Goal: Information Seeking & Learning: Learn about a topic

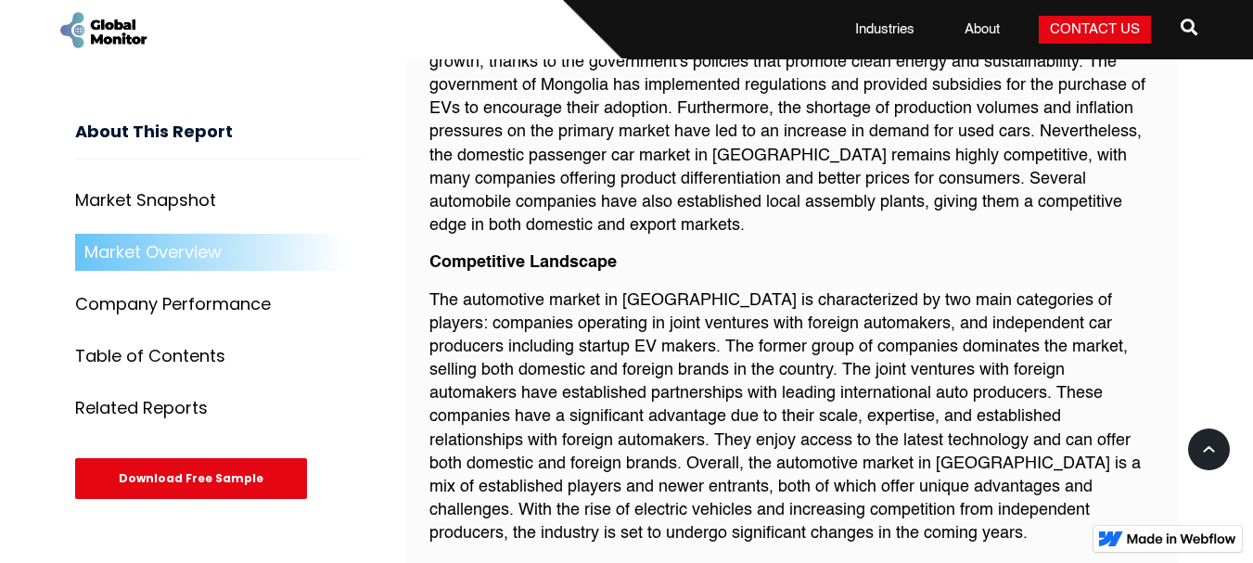
scroll to position [1793, 0]
click at [586, 347] on p "The automotive market in [GEOGRAPHIC_DATA] is characterized by two main categor…" at bounding box center [792, 416] width 726 height 257
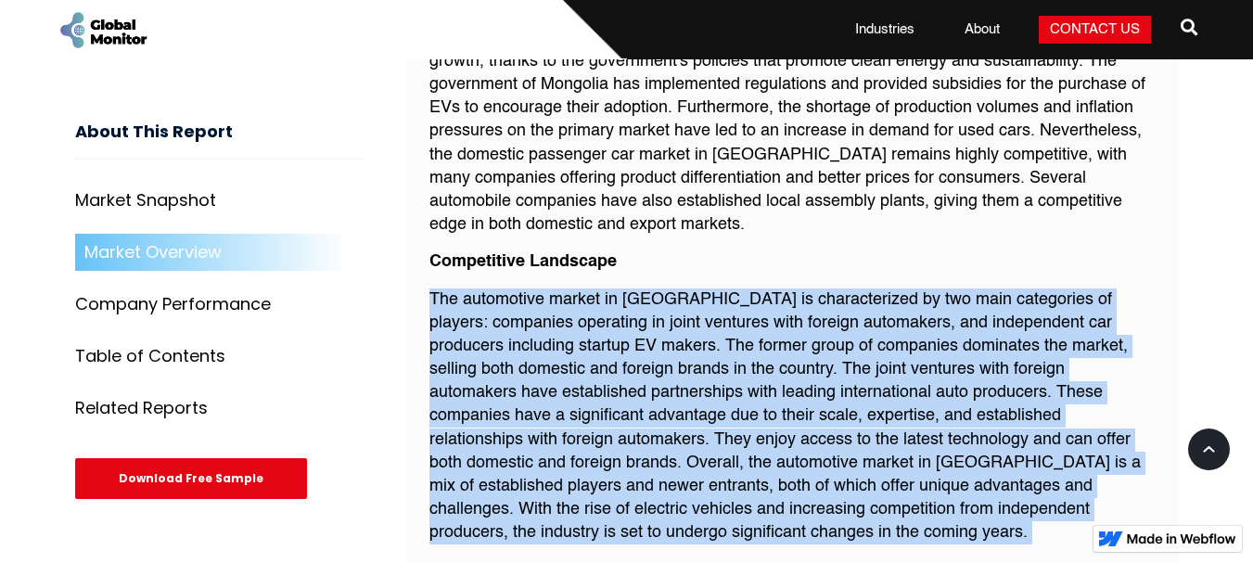
click at [586, 347] on p "The automotive market in [GEOGRAPHIC_DATA] is characterized by two main categor…" at bounding box center [792, 416] width 726 height 257
click at [658, 393] on p "The automotive market in [GEOGRAPHIC_DATA] is characterized by two main categor…" at bounding box center [792, 416] width 726 height 257
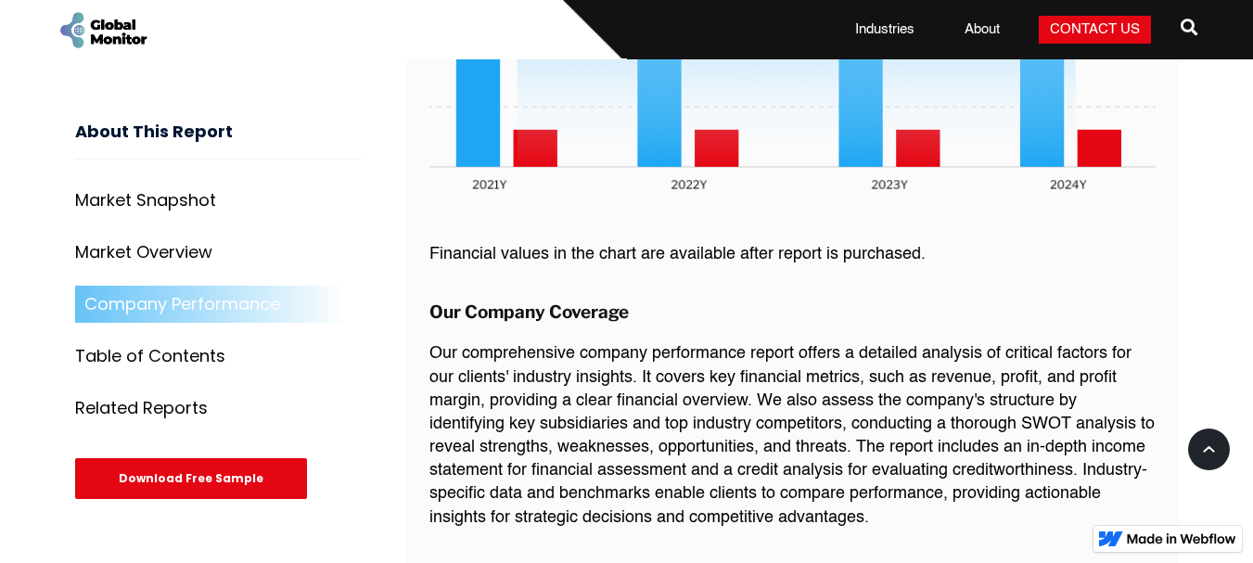
scroll to position [2901, 0]
click at [658, 393] on p "Our comprehensive company performance report offers a detailed analysis of crit…" at bounding box center [792, 434] width 726 height 187
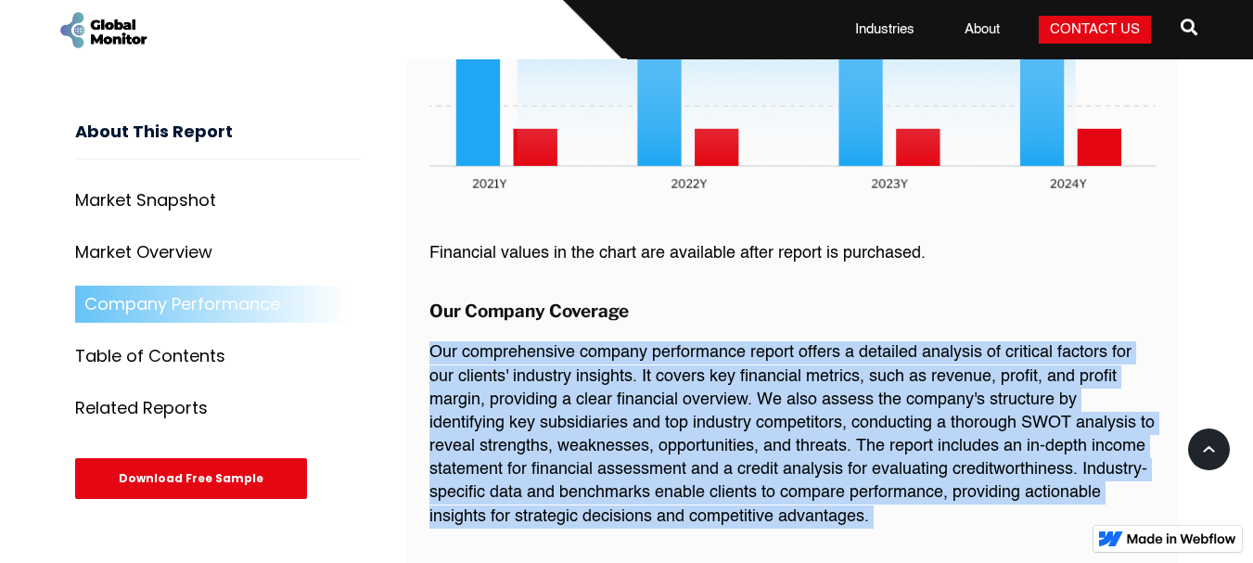
click at [658, 393] on p "Our comprehensive company performance report offers a detailed analysis of crit…" at bounding box center [792, 434] width 726 height 187
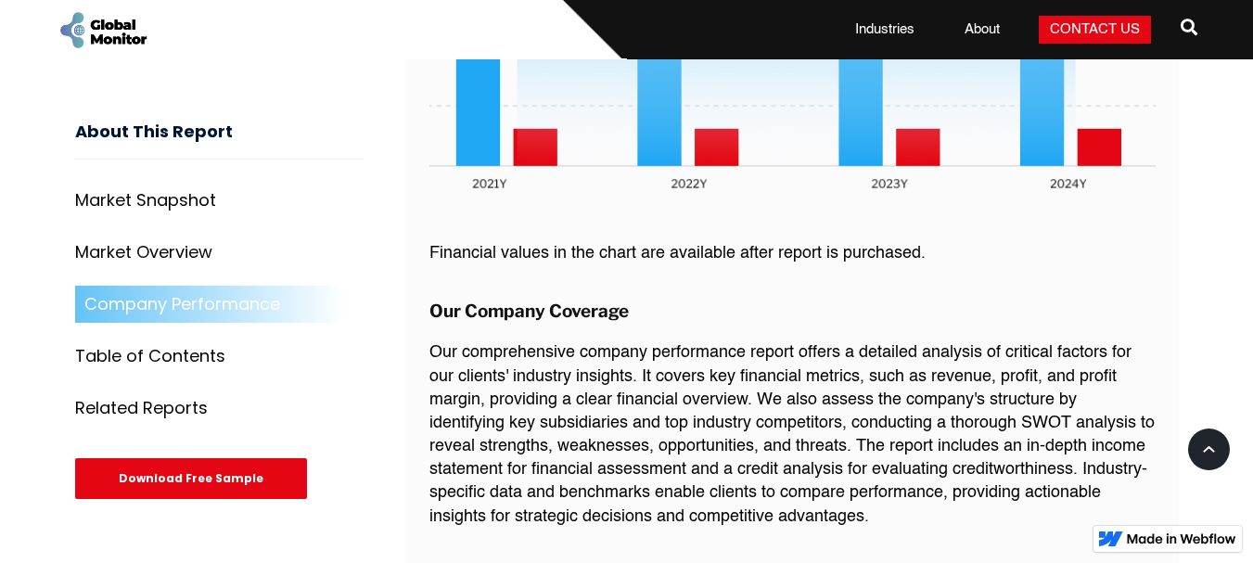
click at [542, 341] on p "Our comprehensive company performance report offers a detailed analysis of crit…" at bounding box center [792, 434] width 726 height 187
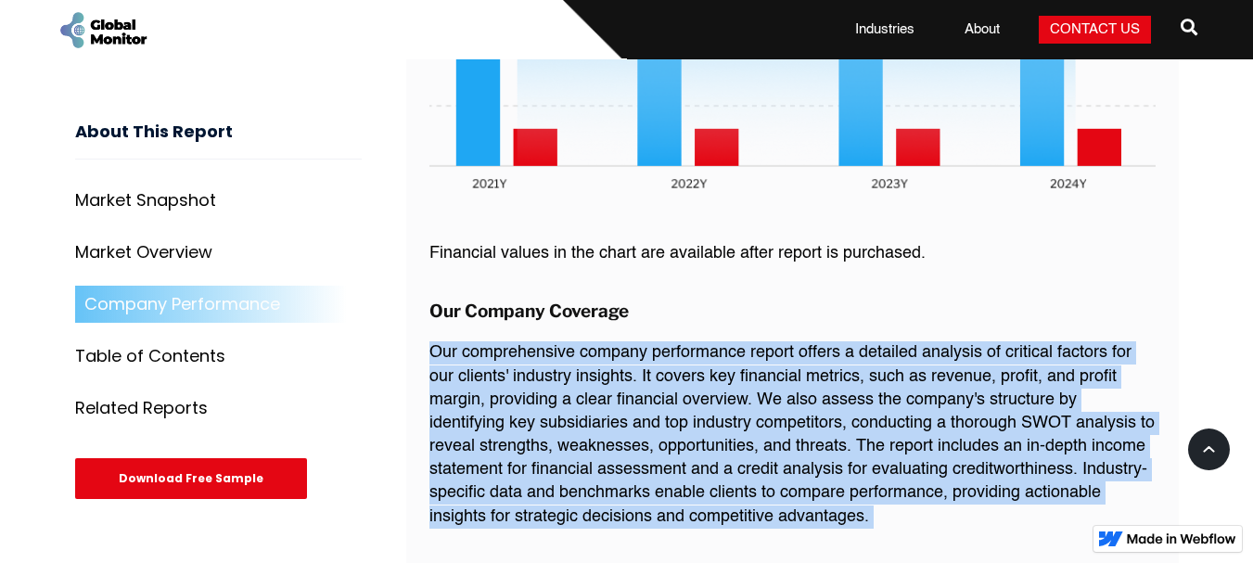
click at [542, 341] on p "Our comprehensive company performance report offers a detailed analysis of crit…" at bounding box center [792, 434] width 726 height 187
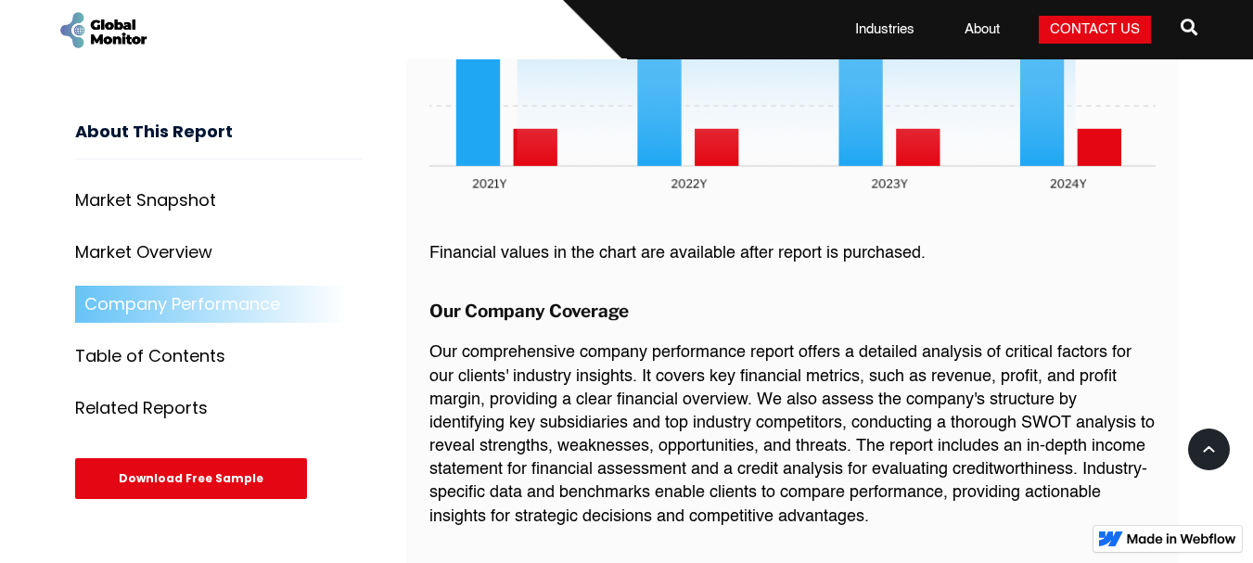
click at [542, 341] on p "Our comprehensive company performance report offers a detailed analysis of crit…" at bounding box center [792, 434] width 726 height 187
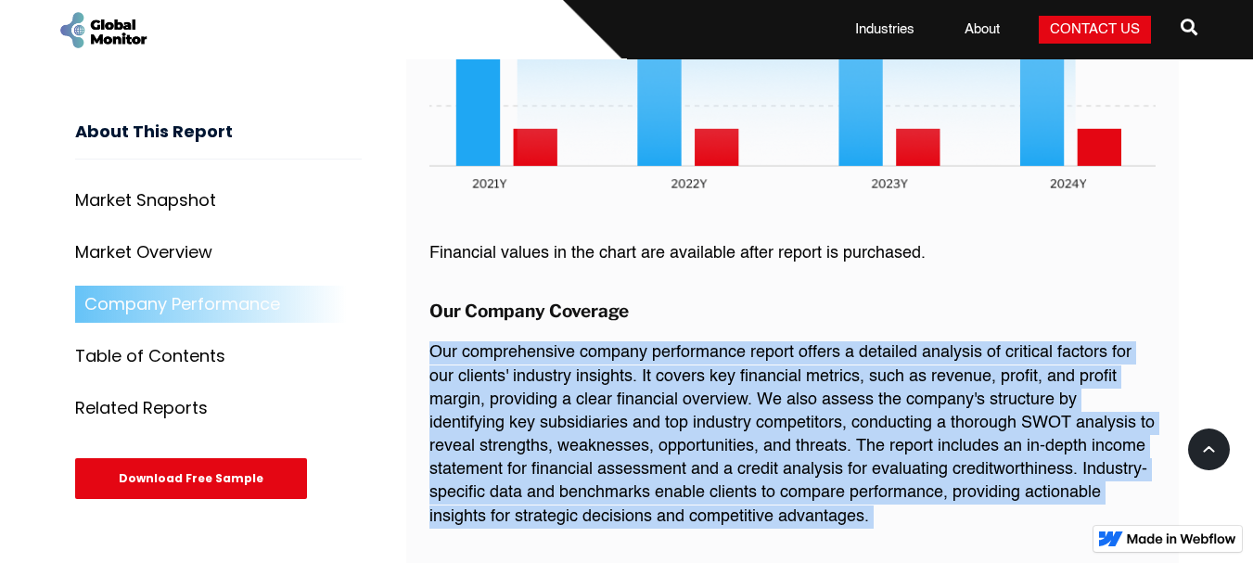
click at [542, 341] on p "Our comprehensive company performance report offers a detailed analysis of crit…" at bounding box center [792, 434] width 726 height 187
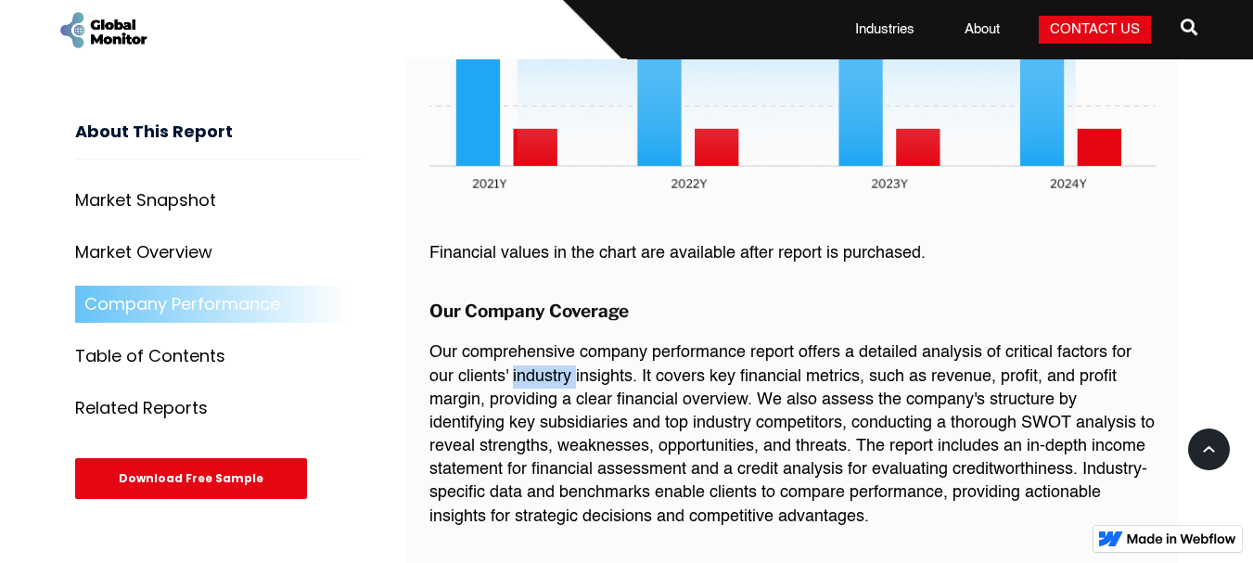
click at [542, 341] on p "Our comprehensive company performance report offers a detailed analysis of crit…" at bounding box center [792, 434] width 726 height 187
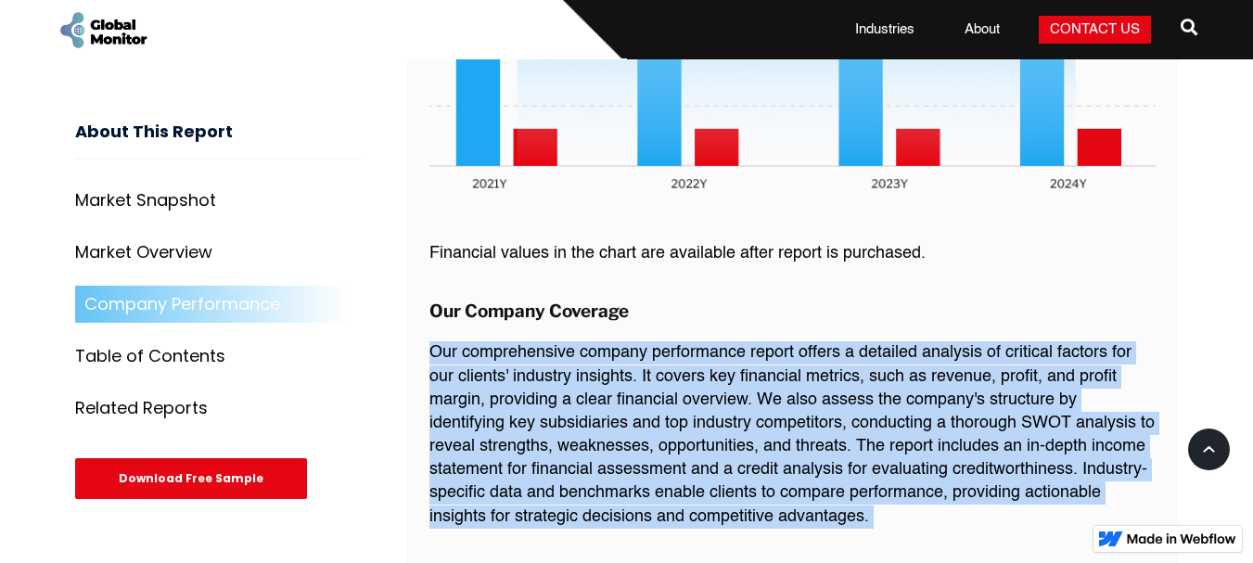
click at [542, 341] on p "Our comprehensive company performance report offers a detailed analysis of crit…" at bounding box center [792, 434] width 726 height 187
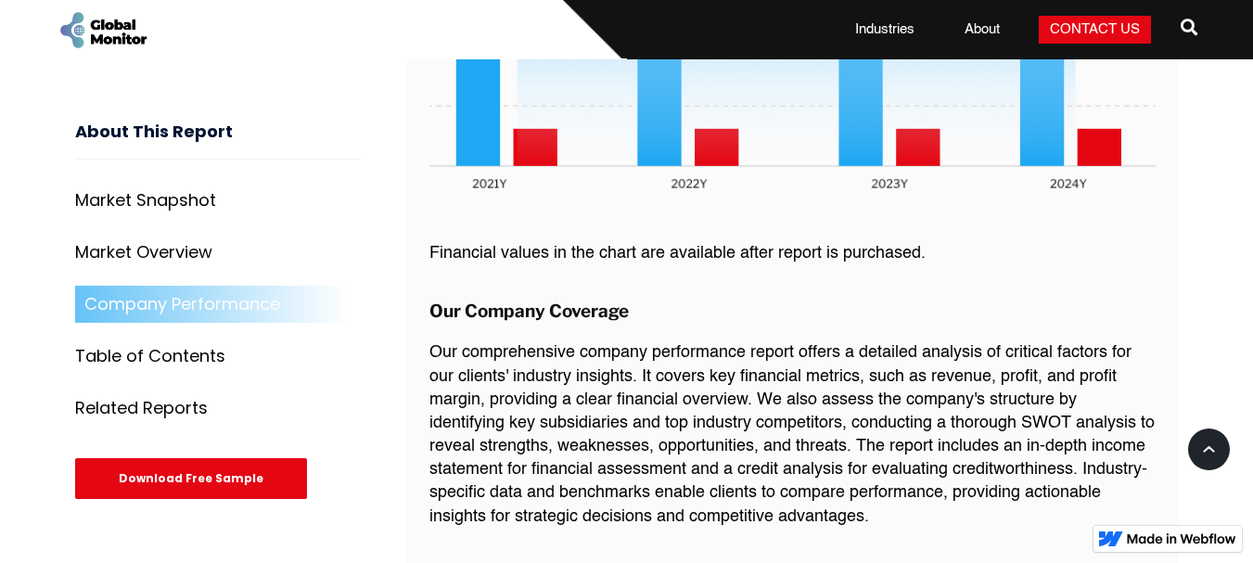
click at [512, 341] on p "Our comprehensive company performance report offers a detailed analysis of crit…" at bounding box center [792, 434] width 726 height 187
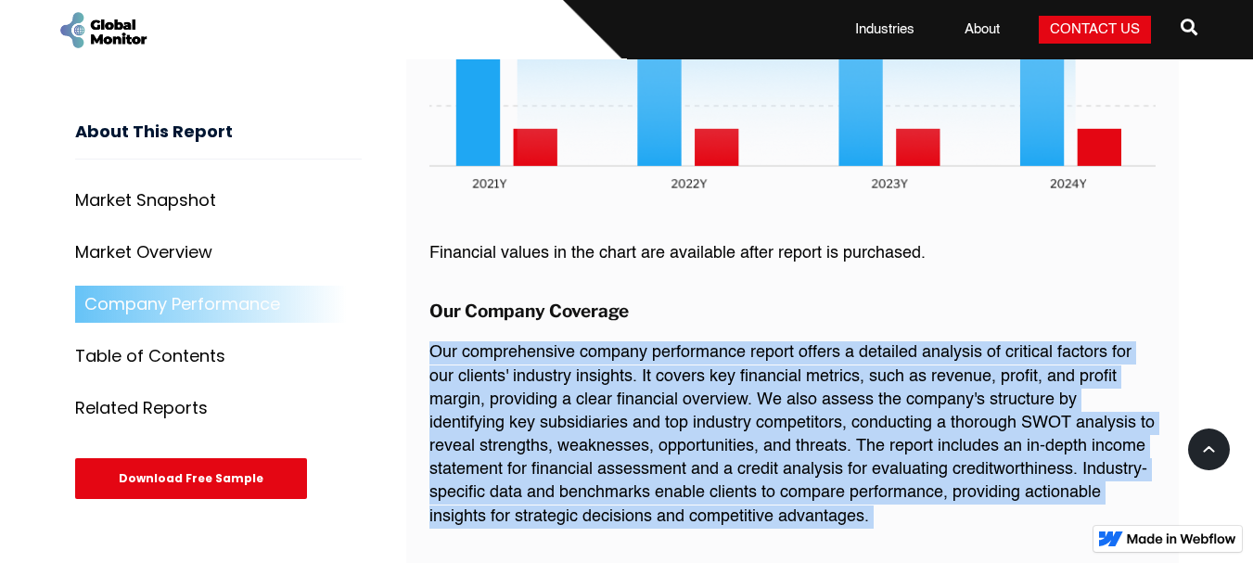
click at [512, 341] on p "Our comprehensive company performance report offers a detailed analysis of crit…" at bounding box center [792, 434] width 726 height 187
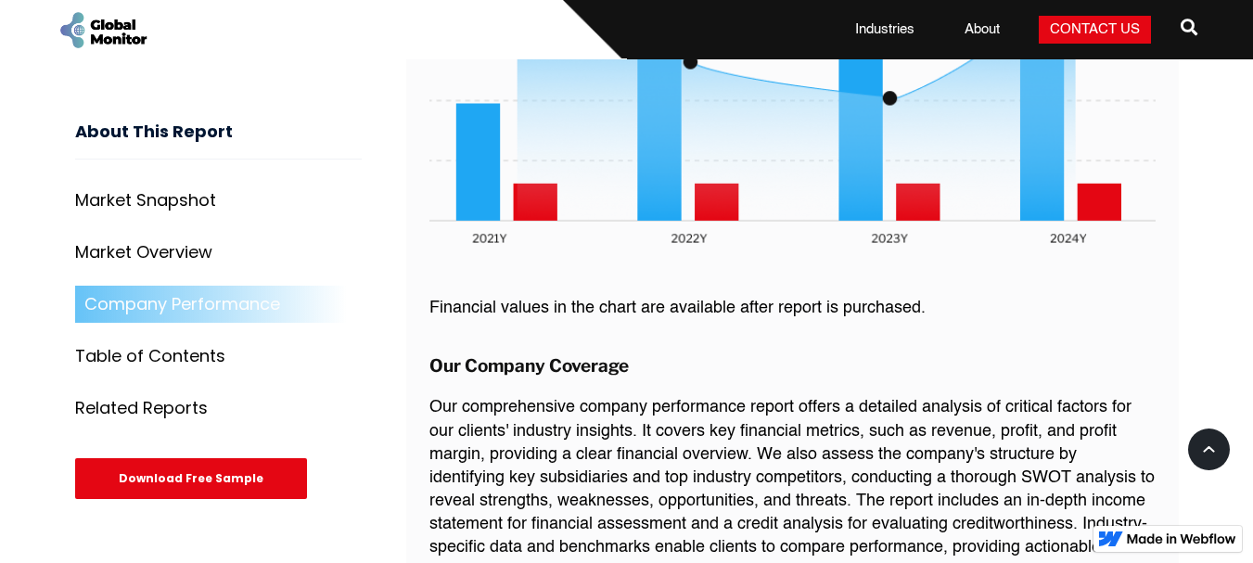
scroll to position [2835, 0]
